Goal: Task Accomplishment & Management: Manage account settings

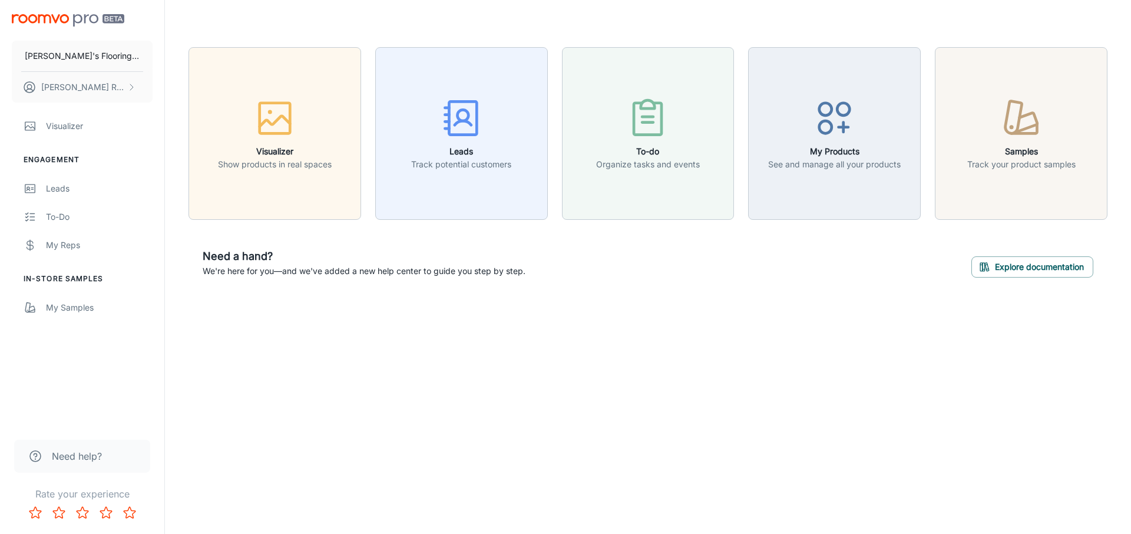
click at [269, 326] on div "Visualizer Show products in real spaces Leads Track potential customers To-do O…" at bounding box center [648, 169] width 966 height 339
click at [279, 24] on header at bounding box center [648, 23] width 948 height 47
drag, startPoint x: 152, startPoint y: 393, endPoint x: 39, endPoint y: 127, distance: 288.8
click at [38, 127] on div "[PERSON_NAME]'s Flooring Co [PERSON_NAME] Visualizer Engagement Leads To-do My …" at bounding box center [82, 212] width 164 height 425
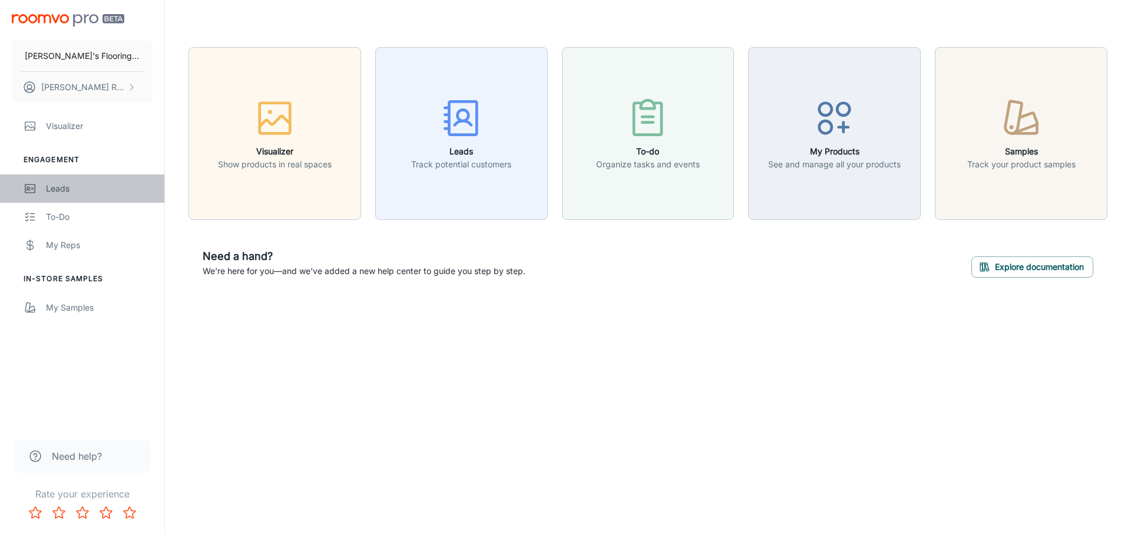
click at [70, 185] on div "Leads" at bounding box center [99, 188] width 107 height 13
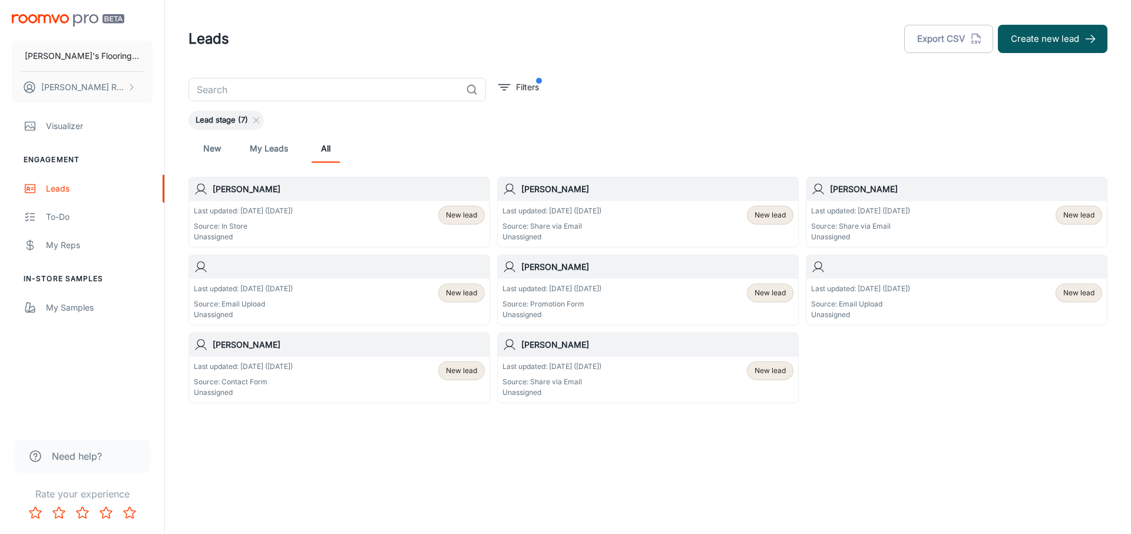
click at [632, 148] on div "New My Leads All" at bounding box center [648, 148] width 900 height 28
click at [614, 136] on div "New My Leads All" at bounding box center [648, 148] width 900 height 28
click at [437, 161] on div "New My Leads All" at bounding box center [648, 148] width 900 height 28
click at [602, 440] on div "Leads Export CSV Create new lead ​ Filters Lead stage (7) New My Leads All [PER…" at bounding box center [648, 244] width 966 height 488
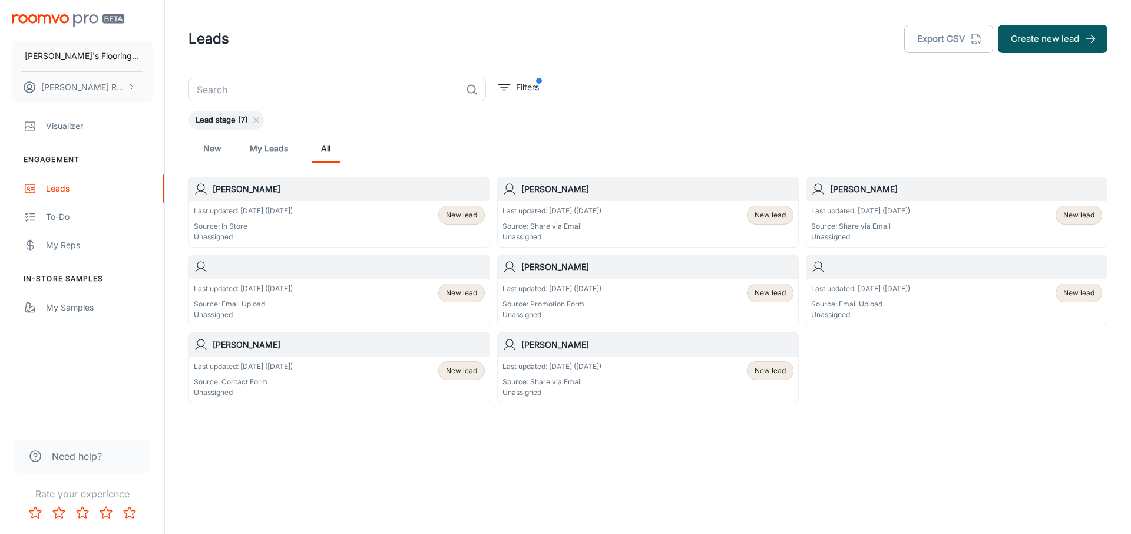
click at [602, 440] on div "Leads Export CSV Create new lead ​ Filters Lead stage (7) New My Leads All [PER…" at bounding box center [648, 244] width 966 height 488
click at [600, 437] on div "Leads Export CSV Create new lead ​ Filters Lead stage (7) New My Leads All [PER…" at bounding box center [648, 244] width 966 height 488
click at [598, 437] on div "Leads Export CSV Create new lead ​ Filters Lead stage (7) New My Leads All [PER…" at bounding box center [648, 244] width 966 height 488
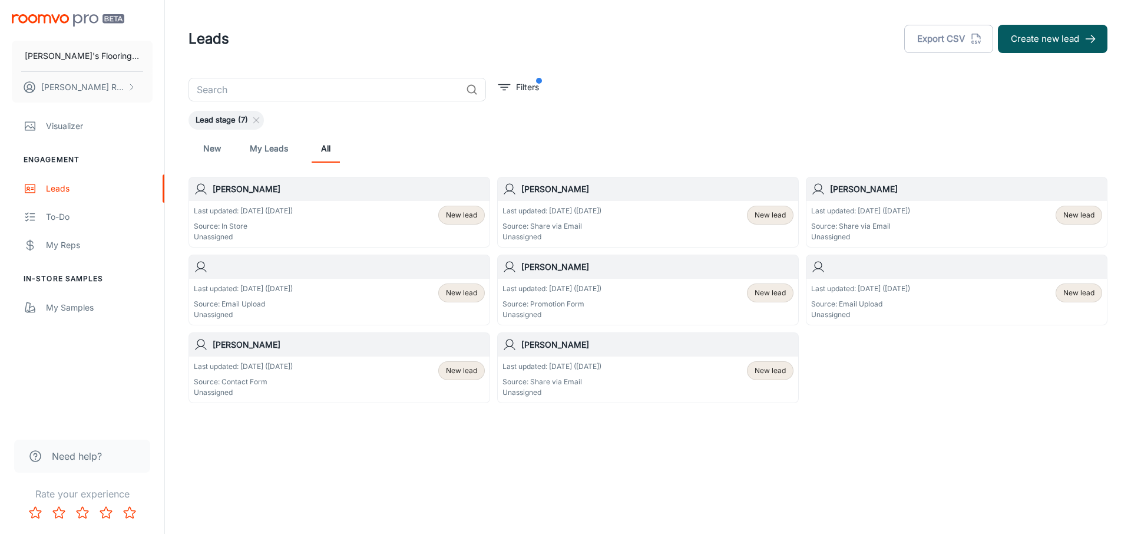
click at [598, 437] on div "Leads Export CSV Create new lead ​ Filters Lead stage (7) New My Leads All [PER…" at bounding box center [648, 244] width 966 height 488
click at [596, 438] on div "Leads Export CSV Create new lead ​ Filters Lead stage (7) New My Leads All [PER…" at bounding box center [648, 244] width 966 height 488
click at [595, 437] on div "Leads Export CSV Create new lead ​ Filters Lead stage (7) New My Leads All [PER…" at bounding box center [648, 244] width 966 height 488
click at [583, 448] on div "Leads Export CSV Create new lead ​ Filters Lead stage (7) New My Leads All [PER…" at bounding box center [648, 244] width 966 height 488
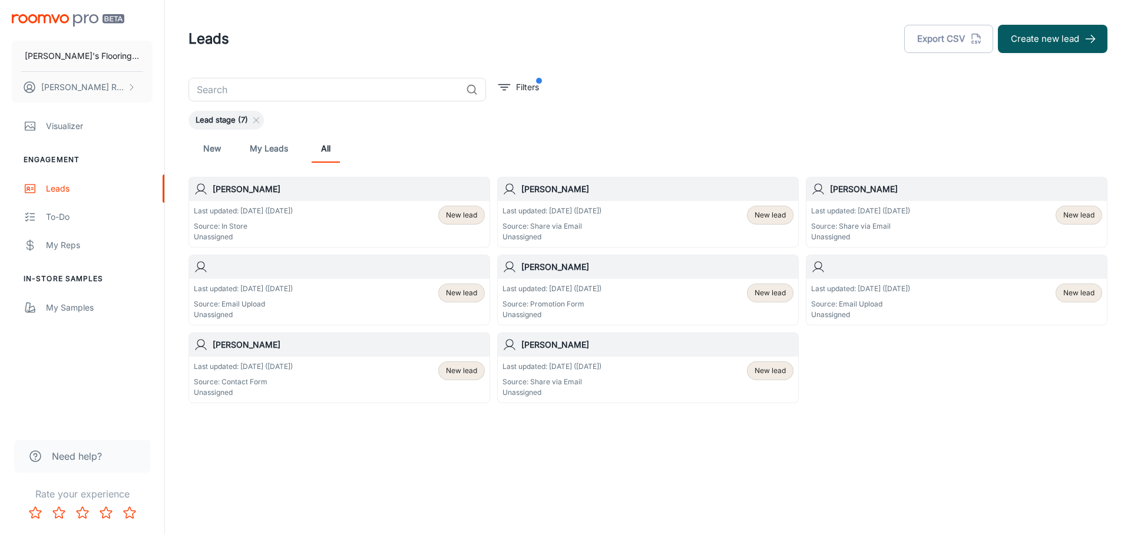
click at [587, 443] on div "Leads Export CSV Create new lead ​ Filters Lead stage (7) New My Leads All [PER…" at bounding box center [648, 244] width 966 height 488
click at [252, 391] on p "Unassigned" at bounding box center [243, 392] width 99 height 11
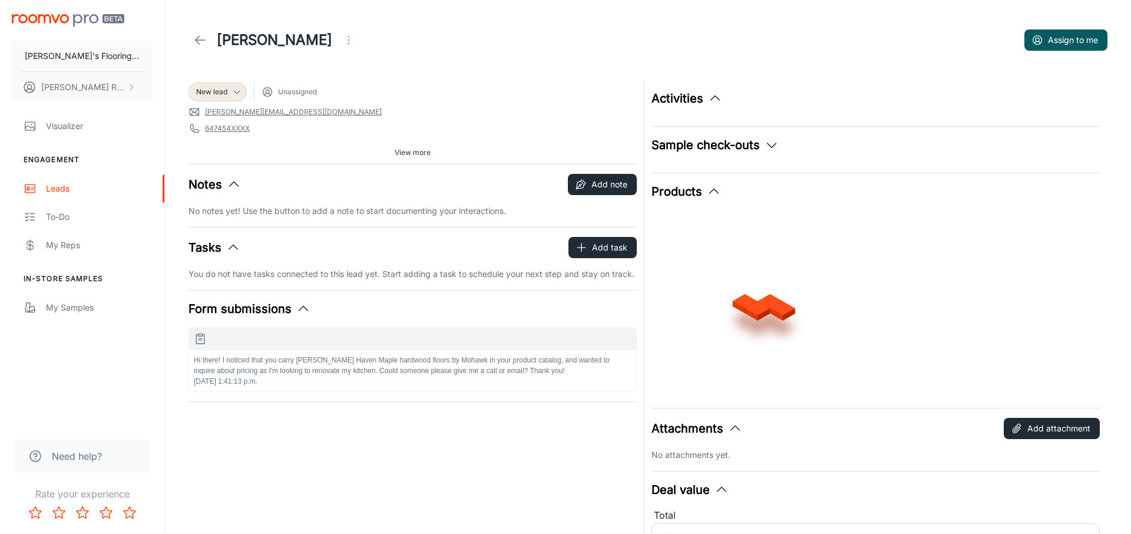
click at [453, 90] on div "New lead Unassigned" at bounding box center [413, 91] width 448 height 19
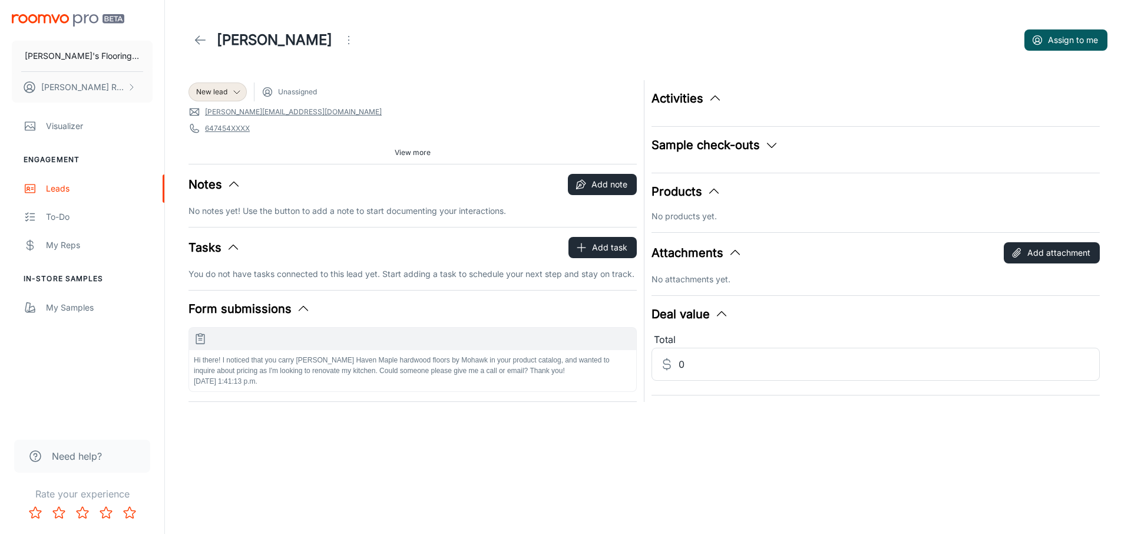
click at [242, 35] on h1 "[PERSON_NAME]" at bounding box center [274, 39] width 115 height 21
click at [342, 42] on icon "Open menu" at bounding box center [349, 40] width 14 height 14
click at [307, 86] on span "Reassign" at bounding box center [332, 88] width 76 height 14
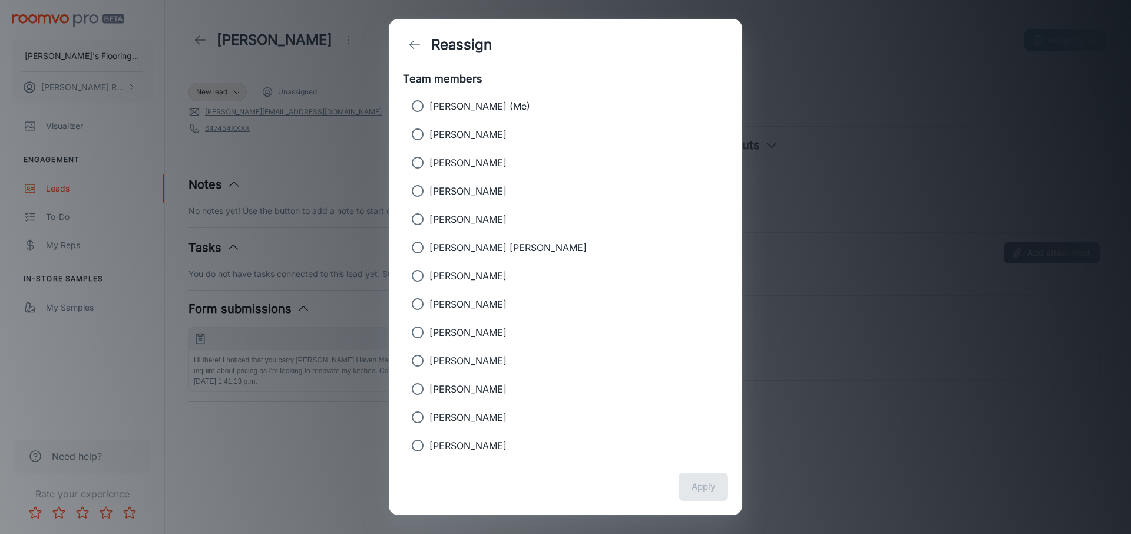
click at [452, 111] on p "[PERSON_NAME] (Me)" at bounding box center [480, 106] width 101 height 14
click at [430, 111] on input "[PERSON_NAME] (Me)" at bounding box center [418, 106] width 24 height 24
radio input "true"
click at [693, 487] on button "Apply" at bounding box center [703, 487] width 49 height 28
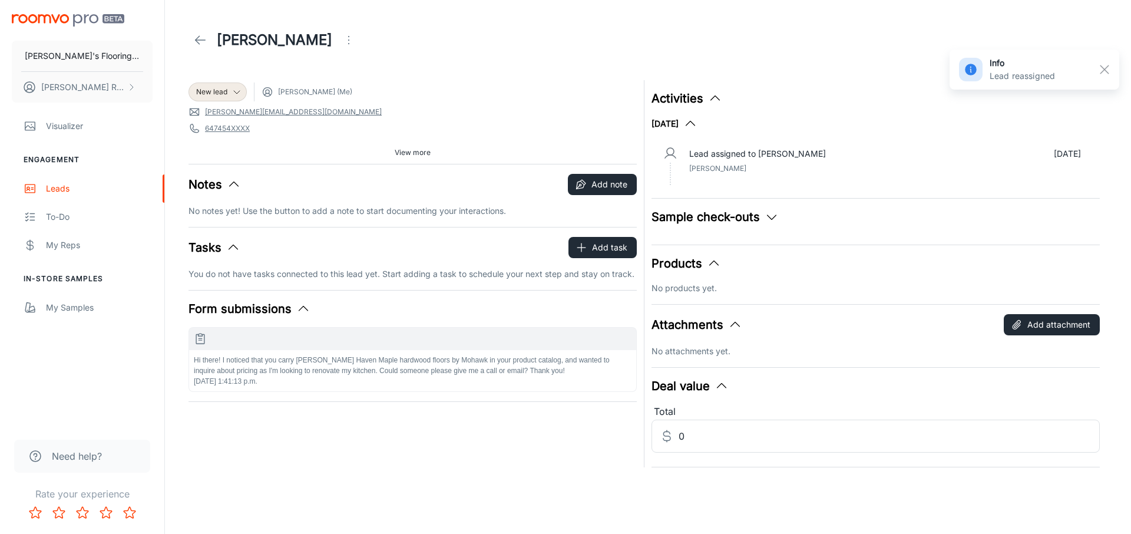
drag, startPoint x: 443, startPoint y: 48, endPoint x: 280, endPoint y: 32, distance: 163.4
click at [431, 47] on div "[PERSON_NAME]" at bounding box center [648, 40] width 919 height 33
click at [207, 40] on link at bounding box center [201, 40] width 24 height 24
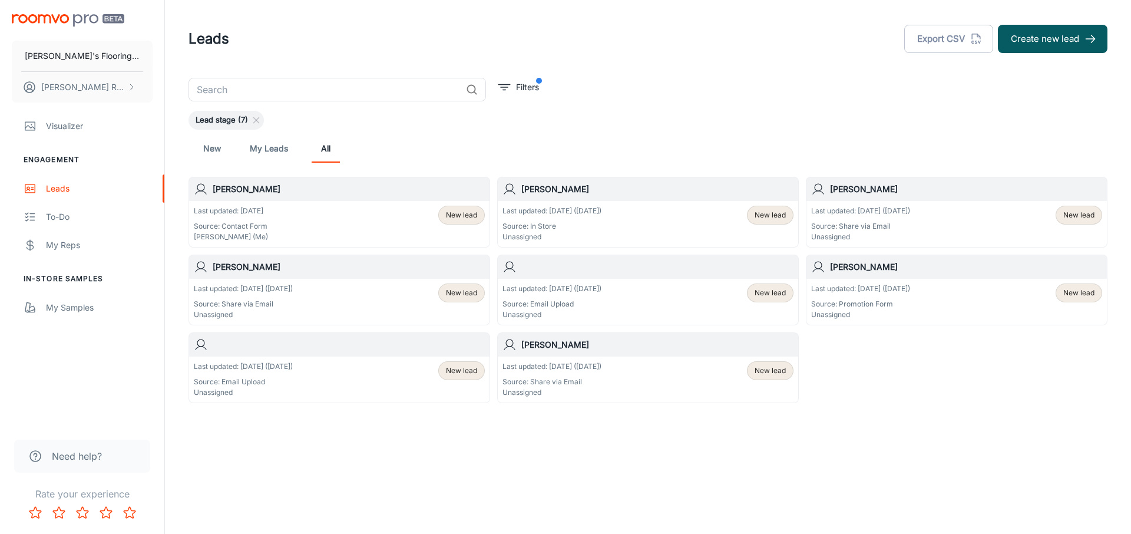
click at [384, 463] on div "Leads Export CSV Create new lead ​ Filters Lead stage (7) New My Leads All [PER…" at bounding box center [648, 244] width 966 height 488
click at [383, 462] on div "Leads Export CSV Create new lead ​ Filters Lead stage (7) New My Leads All [PER…" at bounding box center [648, 244] width 966 height 488
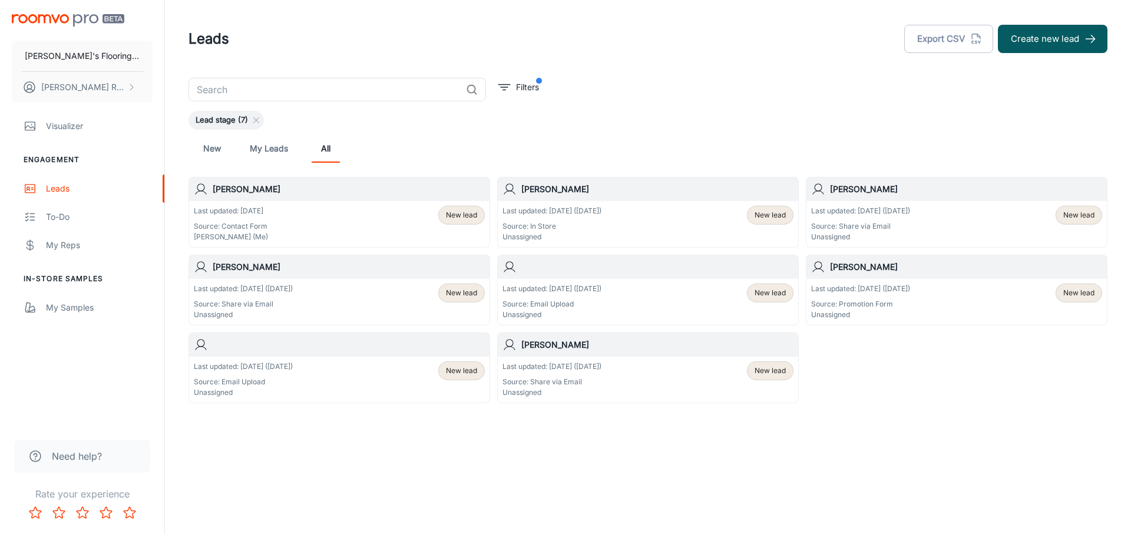
click at [383, 462] on div "Leads Export CSV Create new lead ​ Filters Lead stage (7) New My Leads All [PER…" at bounding box center [648, 244] width 966 height 488
click at [388, 444] on div "Leads Export CSV Create new lead ​ Filters Lead stage (7) New My Leads All [PER…" at bounding box center [648, 244] width 966 height 488
click at [900, 432] on div "Leads Export CSV Create new lead ​ Filters Lead stage (7) New My Leads All [PER…" at bounding box center [648, 244] width 966 height 488
click at [897, 430] on div "Leads Export CSV Create new lead ​ Filters Lead stage (7) New My Leads All [PER…" at bounding box center [648, 244] width 966 height 488
click at [361, 84] on input "text" at bounding box center [325, 90] width 273 height 24
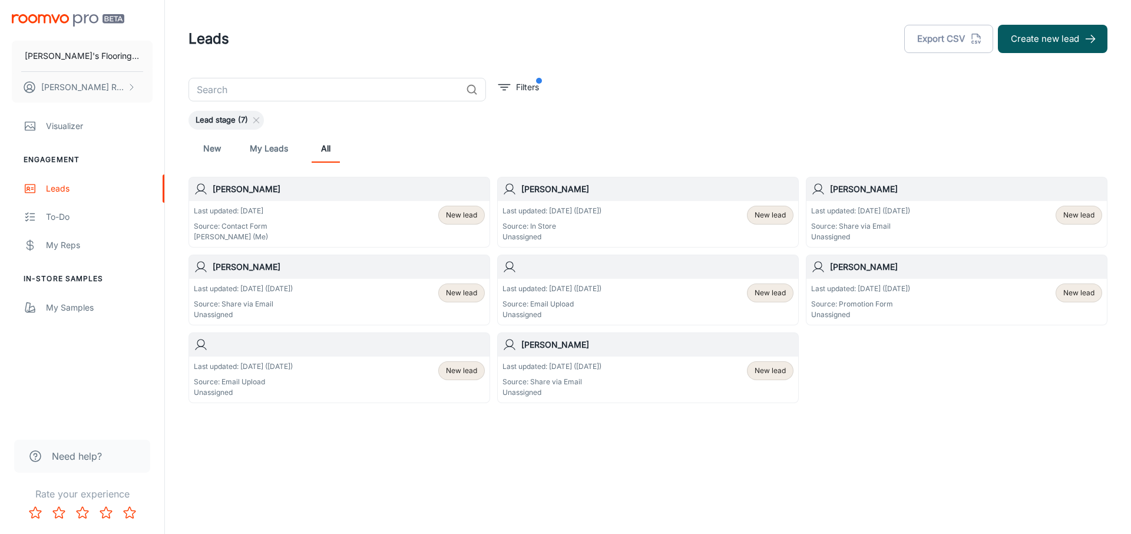
click at [618, 448] on div "Leads Export CSV Create new lead ​ Filters Lead stage (7) New My Leads All [PER…" at bounding box center [648, 244] width 966 height 488
click at [1065, 38] on button "Create new lead" at bounding box center [1053, 39] width 110 height 28
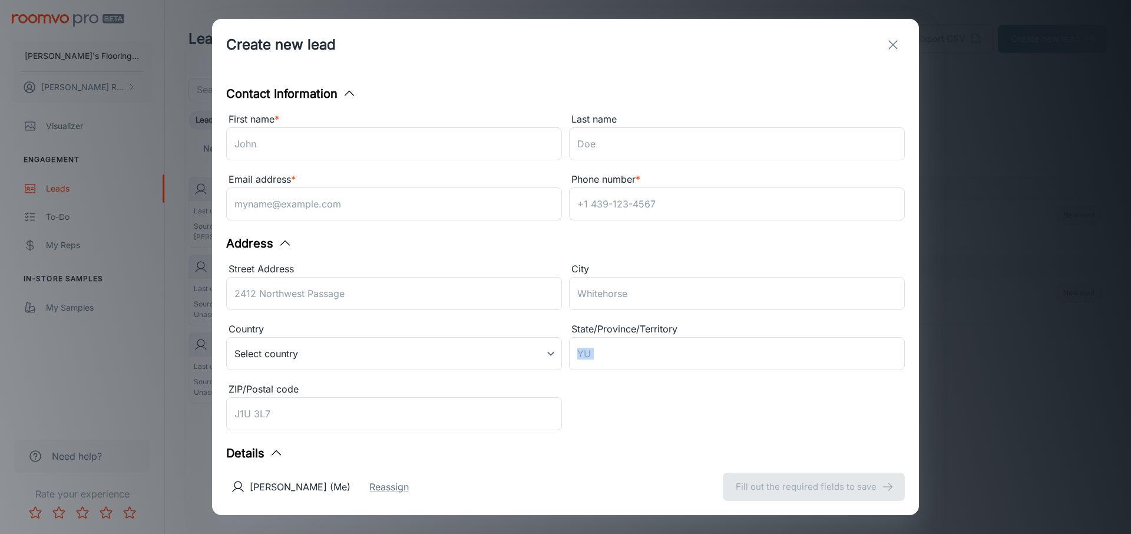
click at [876, 337] on div "Contact Information First name * ​ Last name ​ Email address * ​ Phone number *…" at bounding box center [565, 265] width 707 height 388
click at [936, 365] on div "Create new lead Contact Information First name * ​ Last name ​ Email address * …" at bounding box center [565, 267] width 1131 height 534
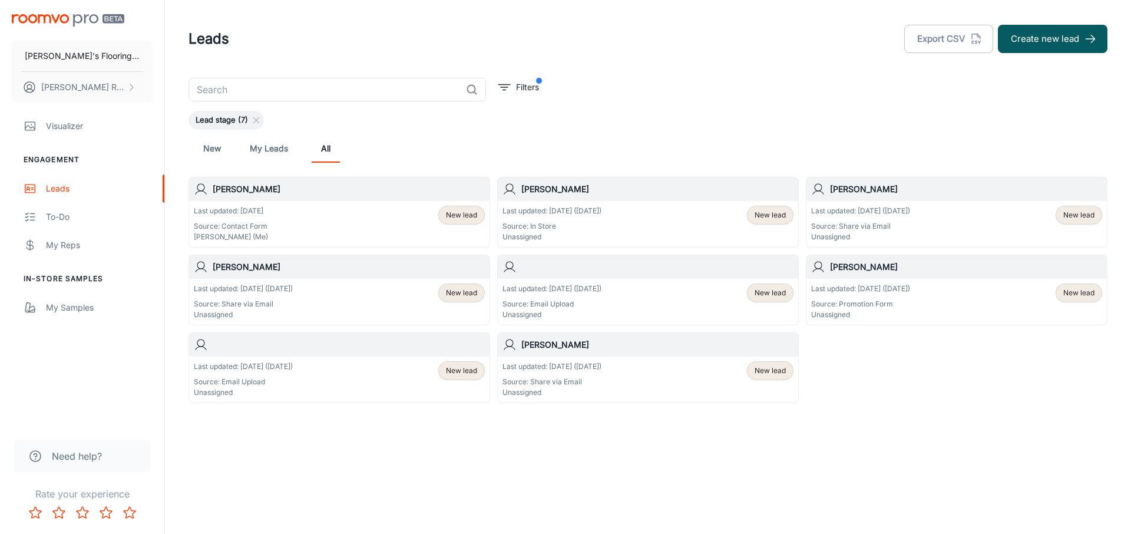
click at [841, 434] on div "Leads Export CSV Create new lead ​ Filters Lead stage (7) New My Leads All [PER…" at bounding box center [648, 244] width 966 height 488
click at [839, 423] on div "Leads Export CSV Create new lead ​ Filters Lead stage (7) New My Leads All [PER…" at bounding box center [648, 244] width 966 height 488
click at [682, 448] on div "Leads Export CSV Create new lead ​ Filters Lead stage (7) New My Leads All [PER…" at bounding box center [648, 244] width 966 height 488
